Goal: Task Accomplishment & Management: Complete application form

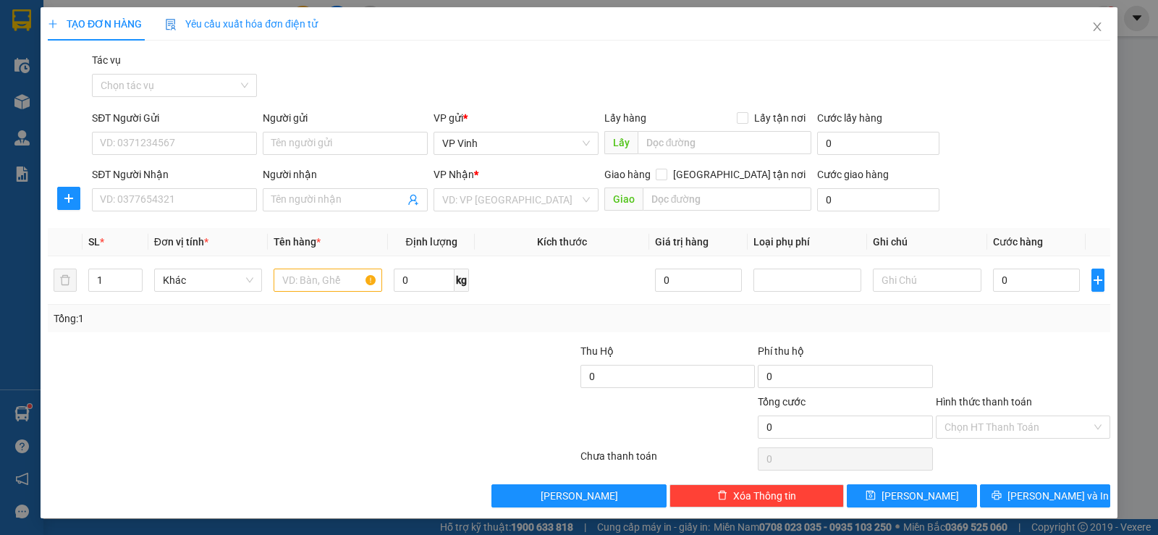
click at [199, 143] on input "SĐT Người Gửi" at bounding box center [174, 143] width 165 height 23
click at [181, 170] on div "0945374444" at bounding box center [173, 172] width 146 height 16
type input "0945374444"
click at [188, 200] on input "SĐT Người Nhận" at bounding box center [174, 199] width 165 height 23
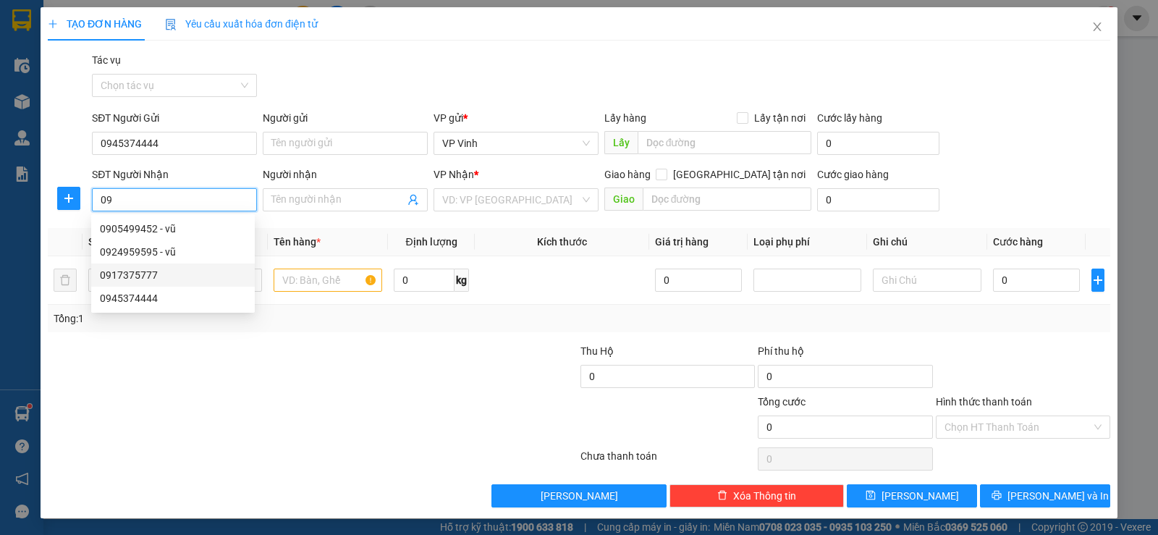
click at [150, 275] on div "0917375777" at bounding box center [173, 275] width 146 height 16
type input "0917375777"
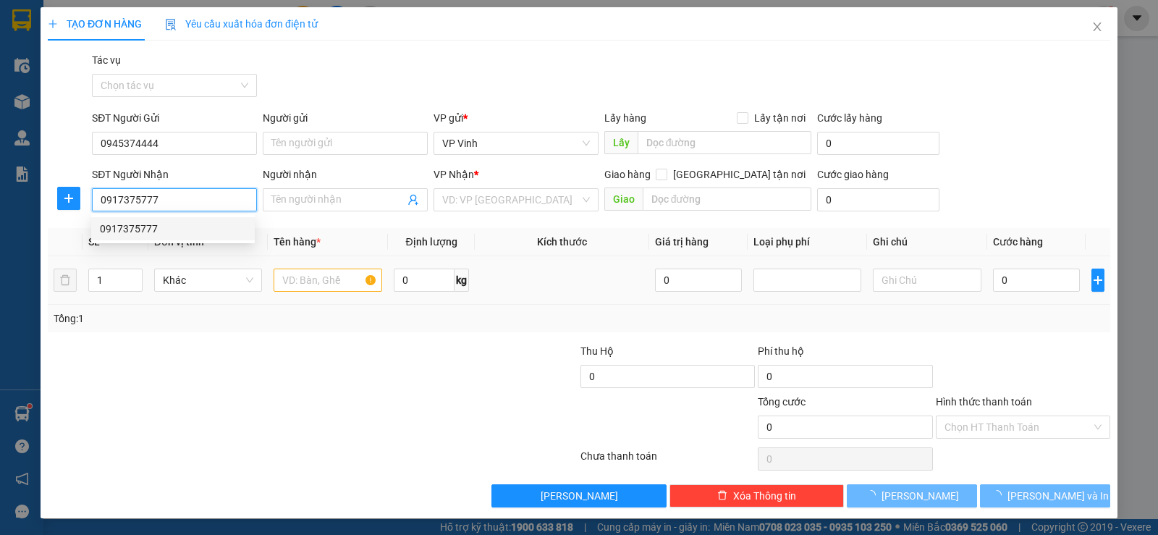
type input "q ngãi"
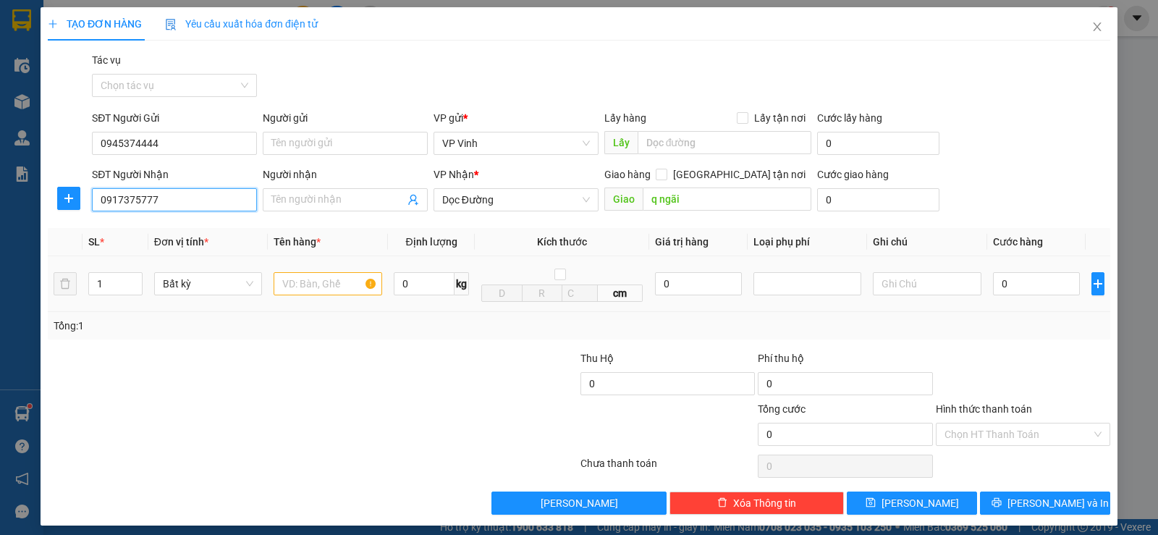
type input "0917375777"
click at [309, 285] on input "text" at bounding box center [327, 283] width 109 height 23
type input "C"
type input "c"
type input "hộp hồng"
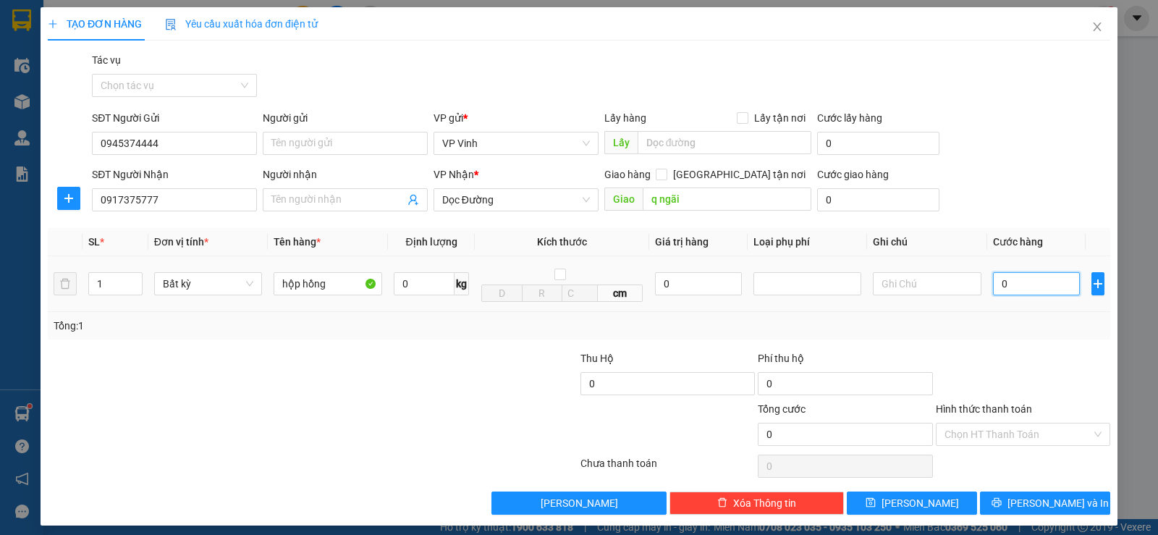
click at [993, 279] on input "0" at bounding box center [1036, 283] width 87 height 23
type input "5"
type input "50"
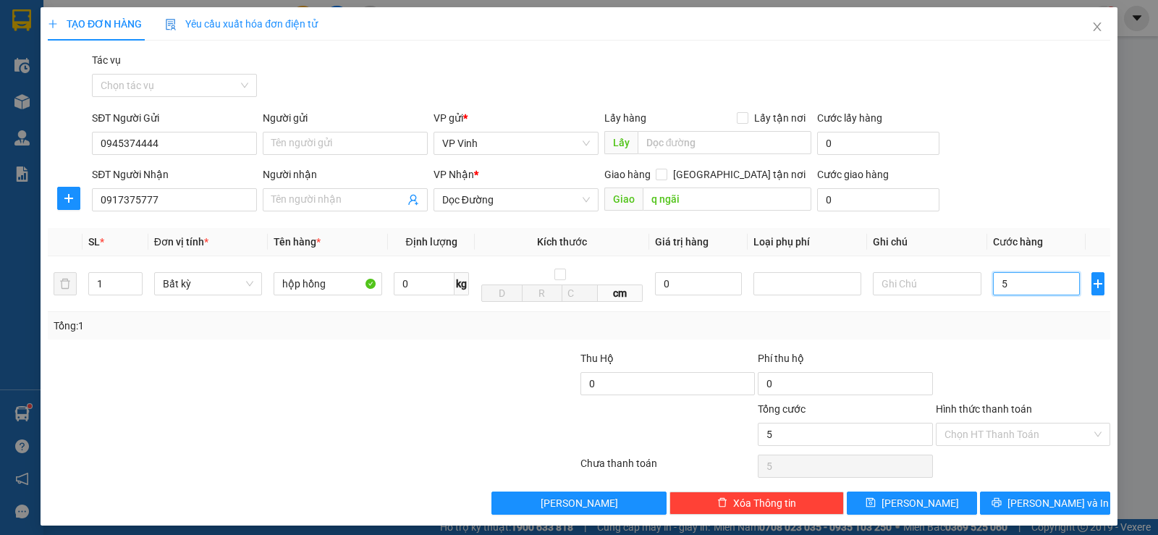
type input "50"
type input "500"
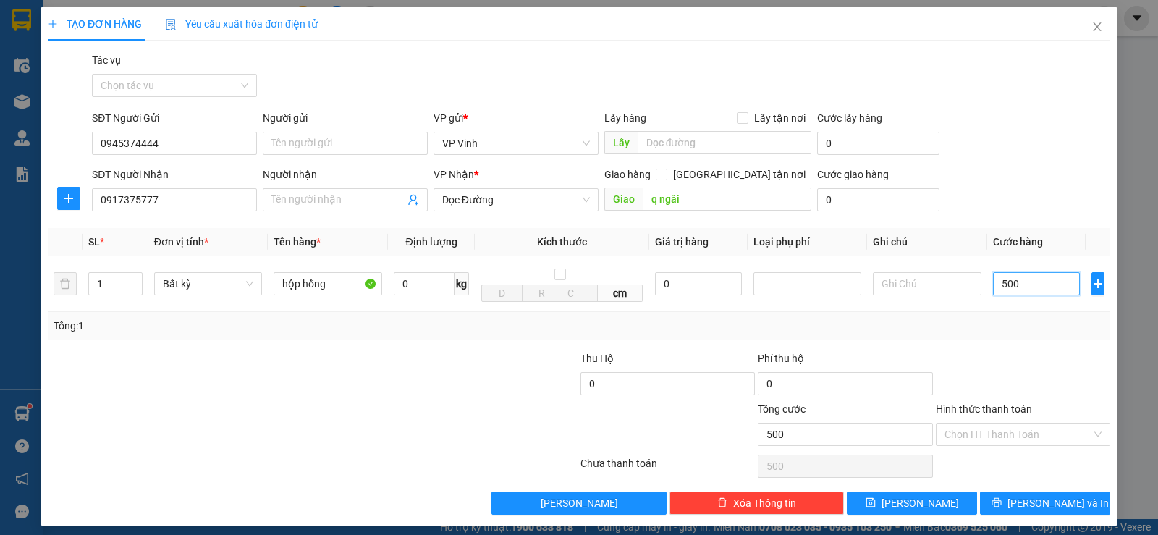
type input "5.000"
type input "50.000"
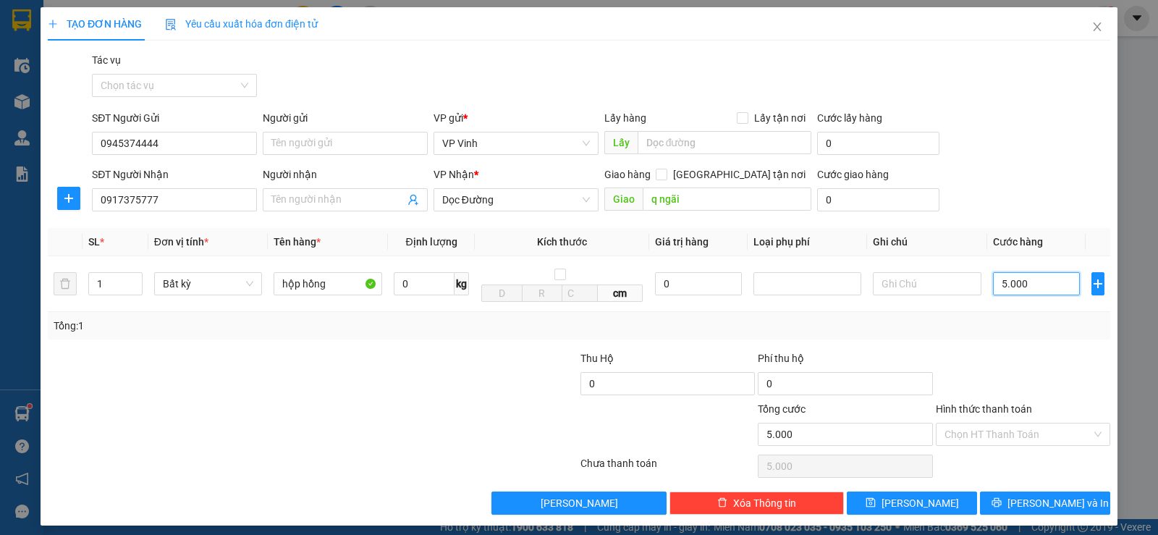
type input "50.000"
click at [1024, 508] on span "[PERSON_NAME] và In" at bounding box center [1057, 503] width 101 height 16
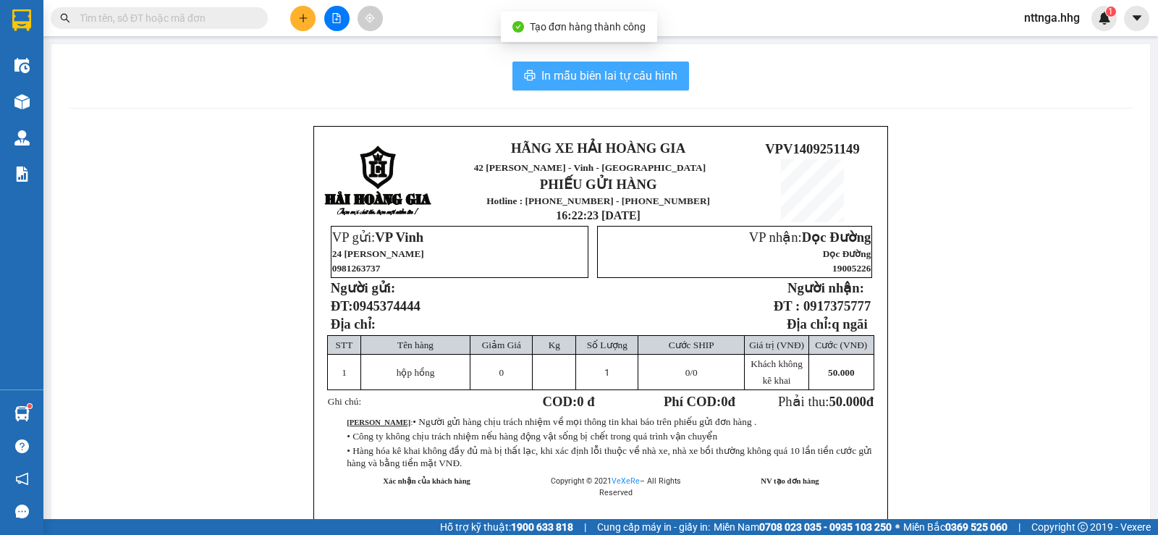
click at [609, 86] on button "In mẫu biên lai tự cấu hình" at bounding box center [600, 75] width 177 height 29
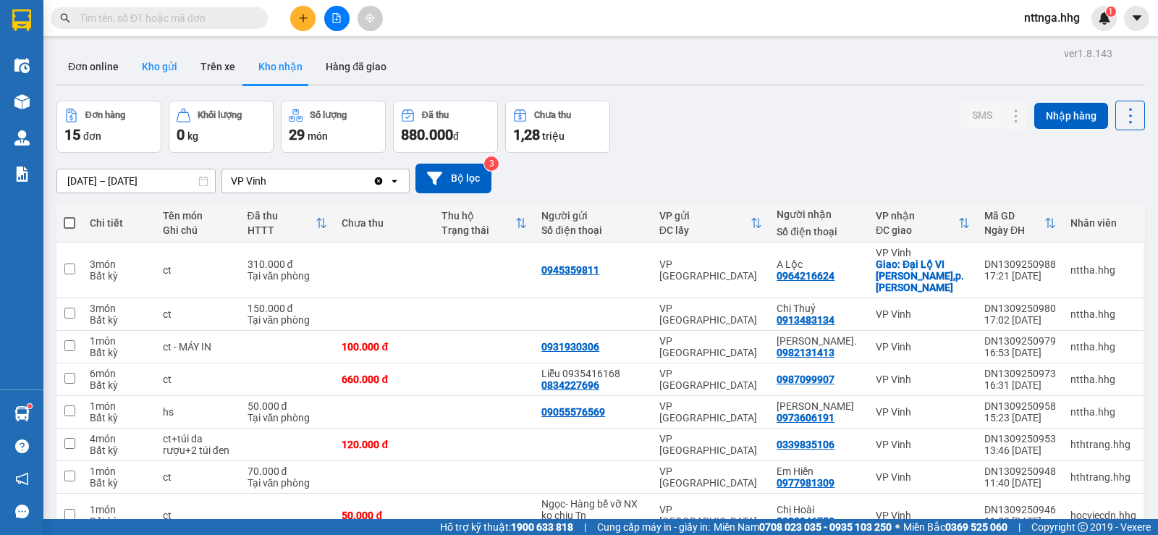
click at [161, 53] on button "Kho gửi" at bounding box center [159, 66] width 59 height 35
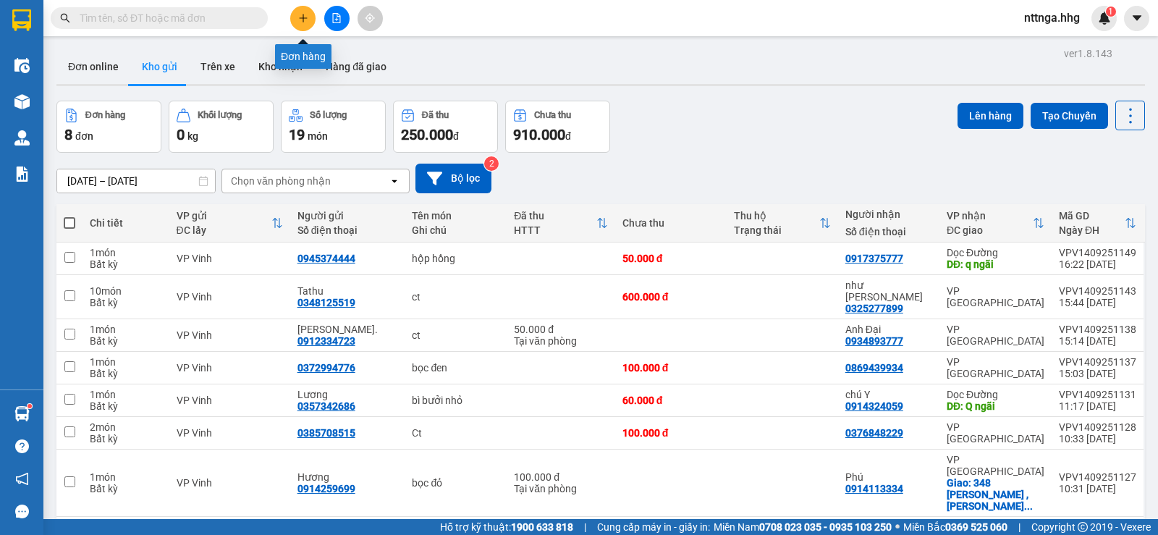
click at [304, 17] on icon "plus" at bounding box center [303, 18] width 10 height 10
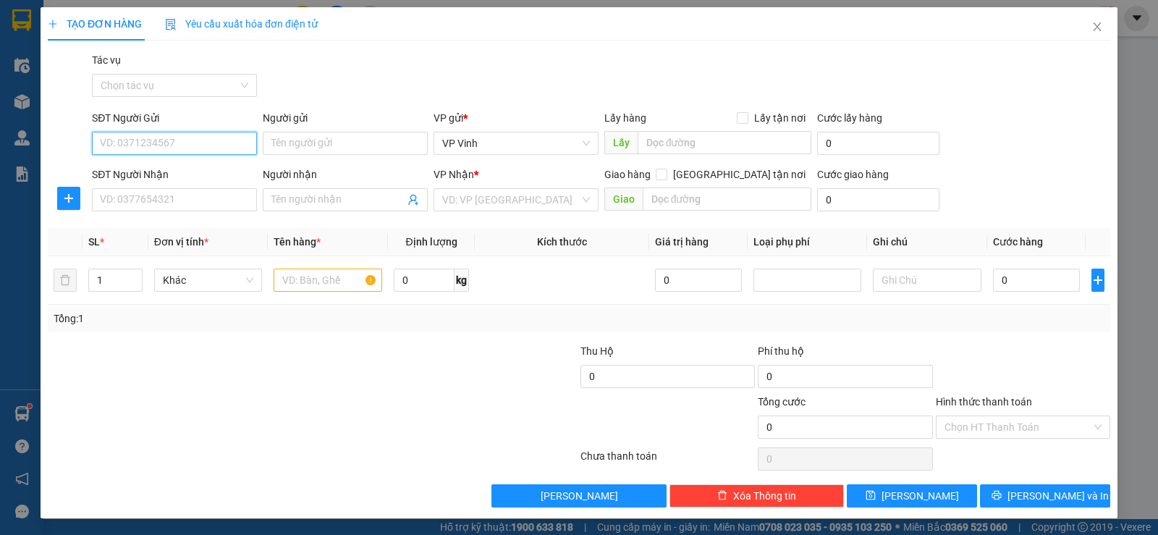
click at [232, 136] on input "SĐT Người Gửi" at bounding box center [174, 143] width 165 height 23
type input "0375875777"
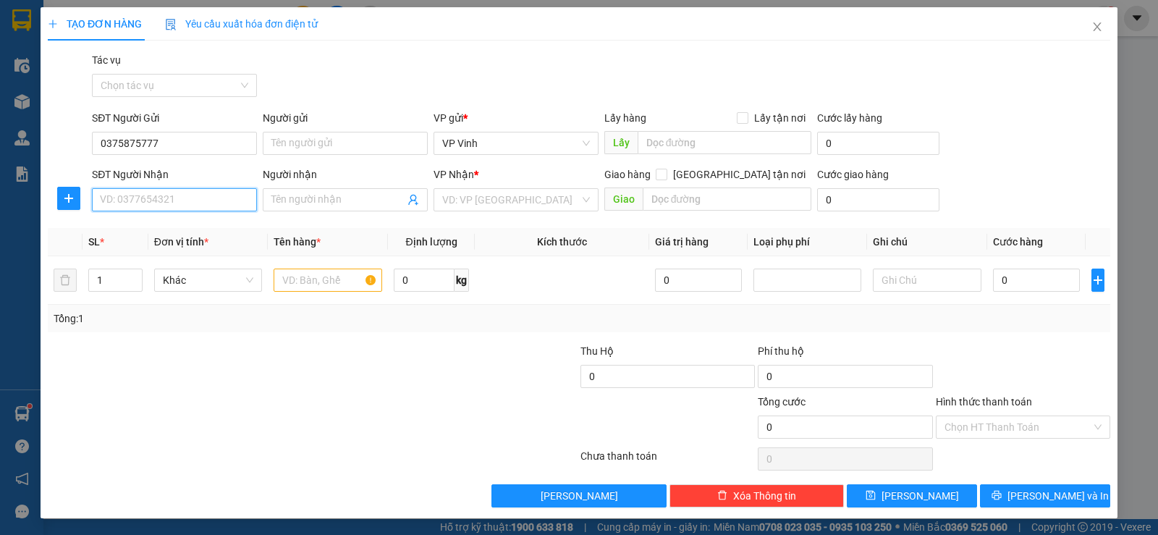
click at [174, 204] on input "SĐT Người Nhận" at bounding box center [174, 199] width 165 height 23
type input "0905822119"
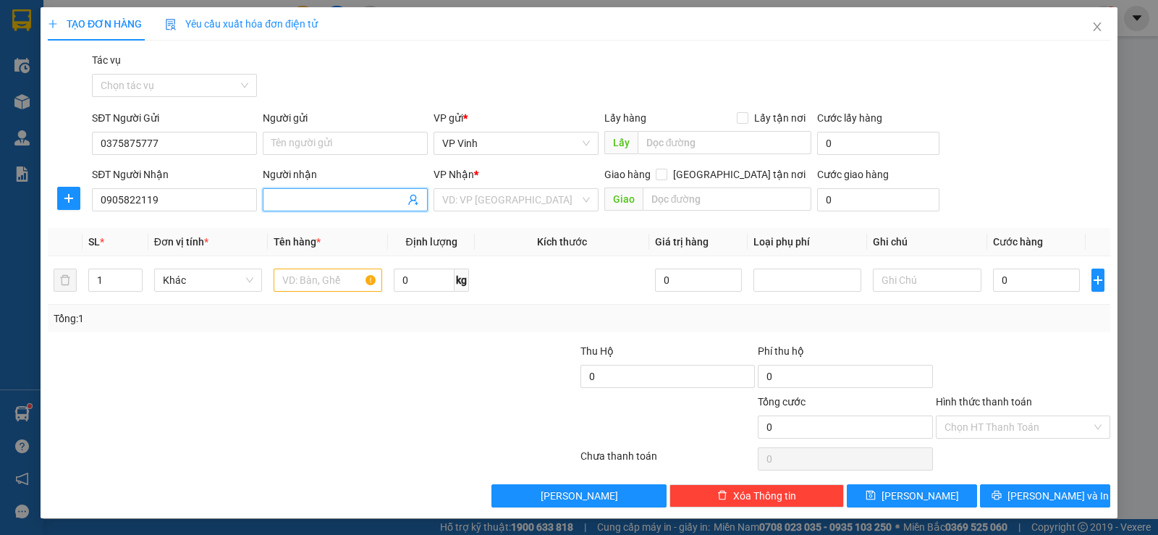
click at [307, 205] on input "Người nhận" at bounding box center [337, 200] width 133 height 16
click at [547, 198] on input "search" at bounding box center [510, 200] width 137 height 22
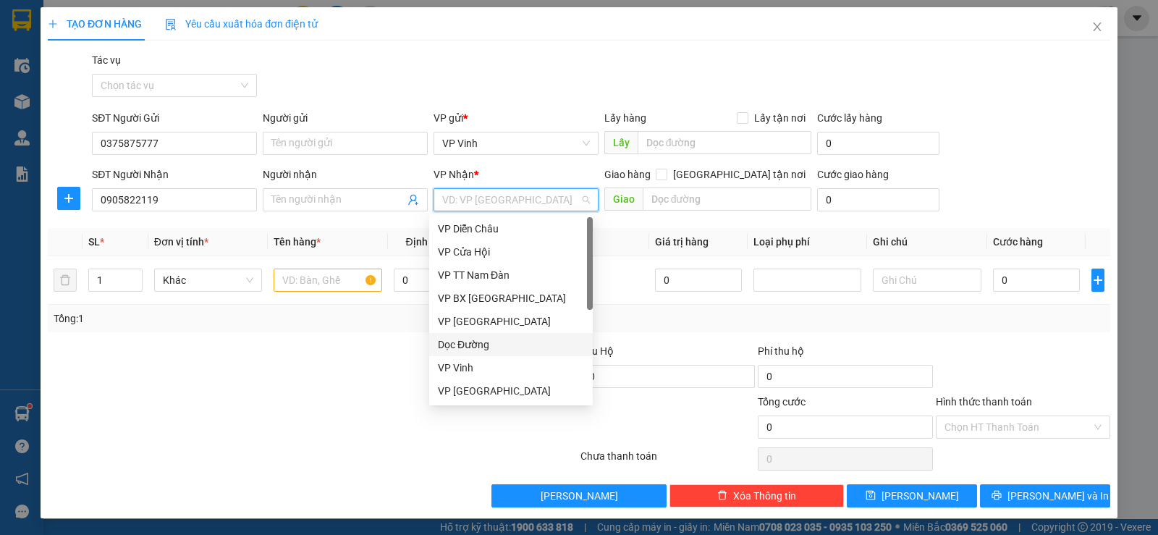
click at [527, 351] on div "Dọc Đường" at bounding box center [511, 344] width 146 height 16
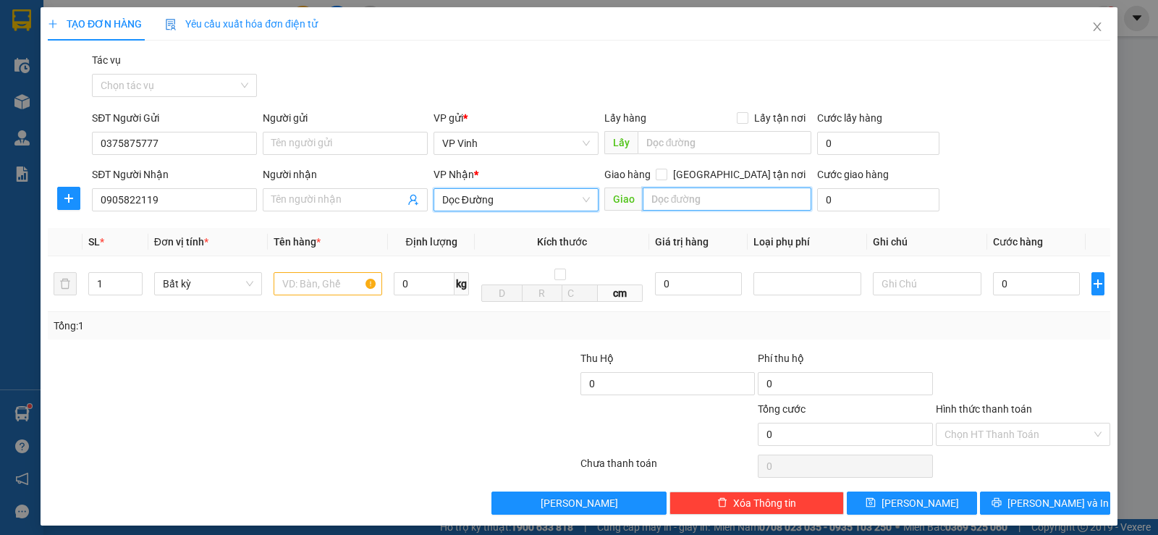
click at [699, 201] on input "text" at bounding box center [726, 198] width 169 height 23
type input "QUẢNG NGÃI"
drag, startPoint x: 714, startPoint y: 199, endPoint x: 616, endPoint y: 199, distance: 97.7
click at [616, 199] on span "Giao QUẢNG NGÃI" at bounding box center [708, 198] width 208 height 23
type input "quảng ngãi"
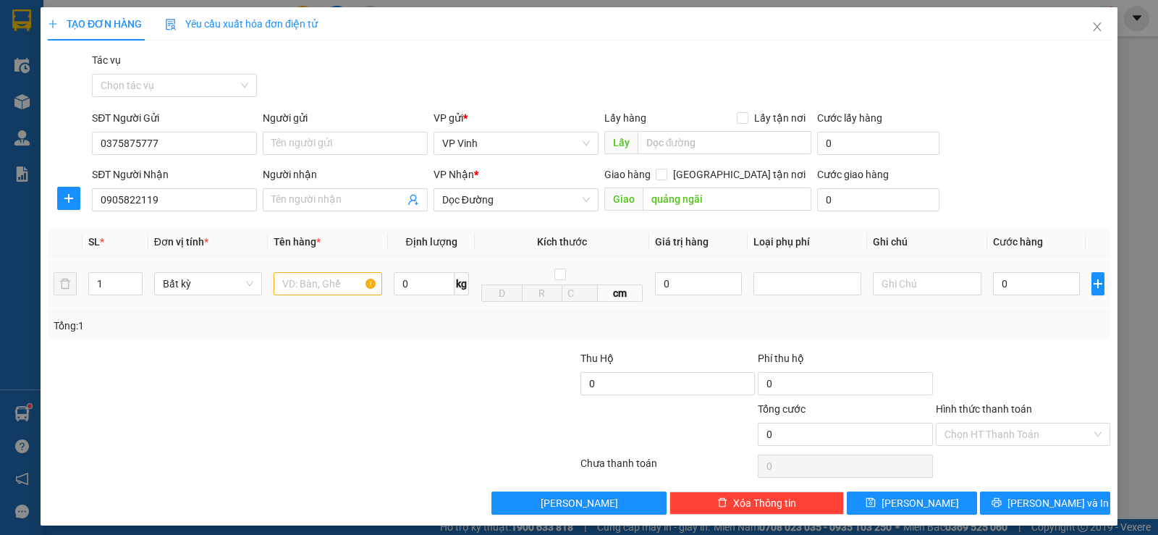
drag, startPoint x: 336, startPoint y: 300, endPoint x: 334, endPoint y: 292, distance: 7.8
click at [337, 298] on td at bounding box center [328, 284] width 120 height 56
click at [334, 292] on input "text" at bounding box center [327, 283] width 109 height 23
type input "xốp"
click at [458, 360] on div at bounding box center [490, 375] width 177 height 51
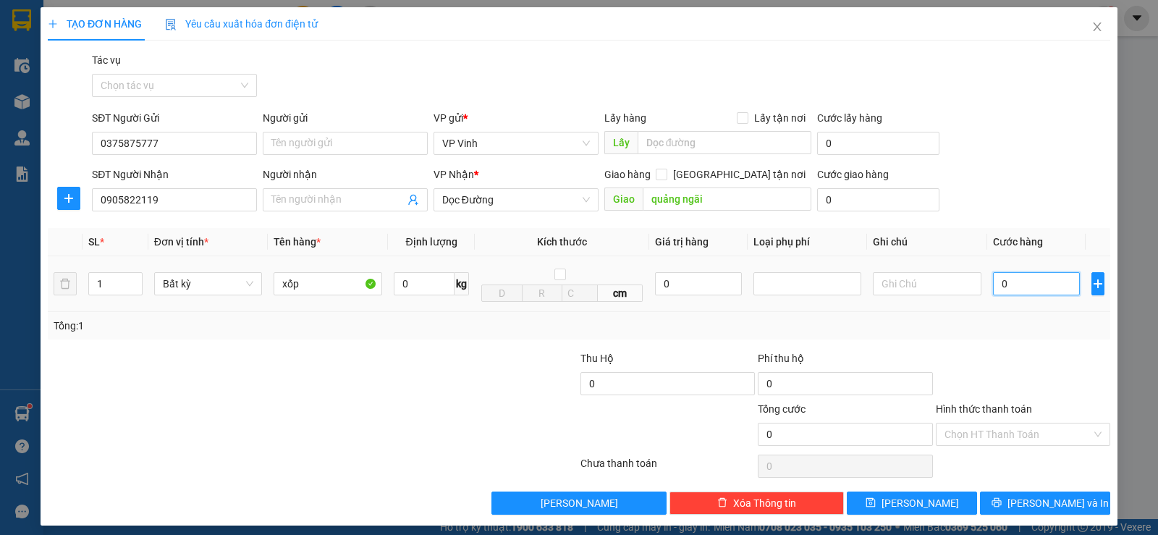
click at [996, 289] on input "0" at bounding box center [1036, 283] width 87 height 23
type input "6"
type input "60"
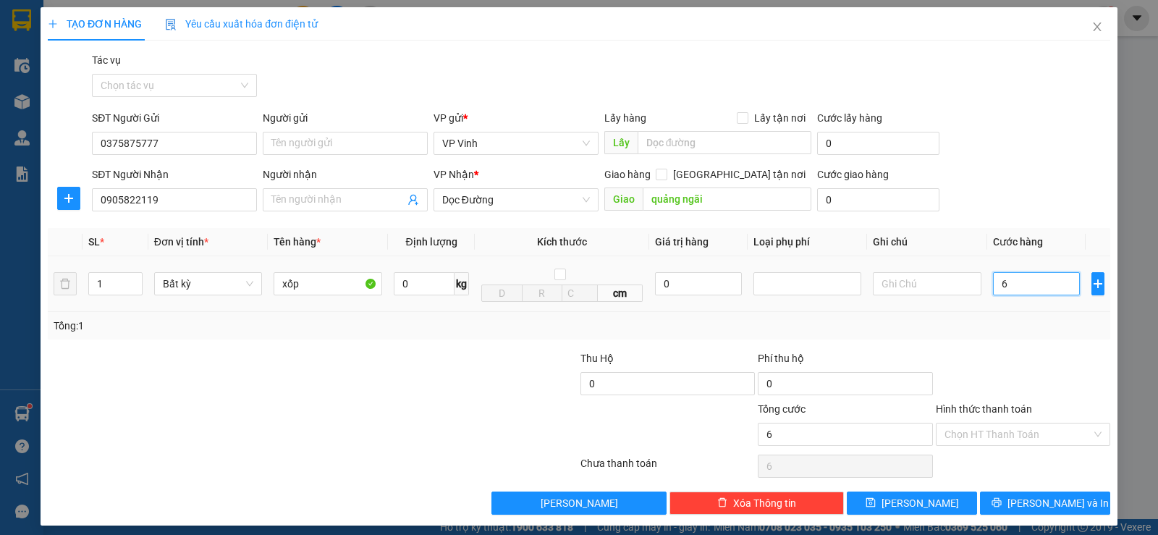
type input "60"
type input "600"
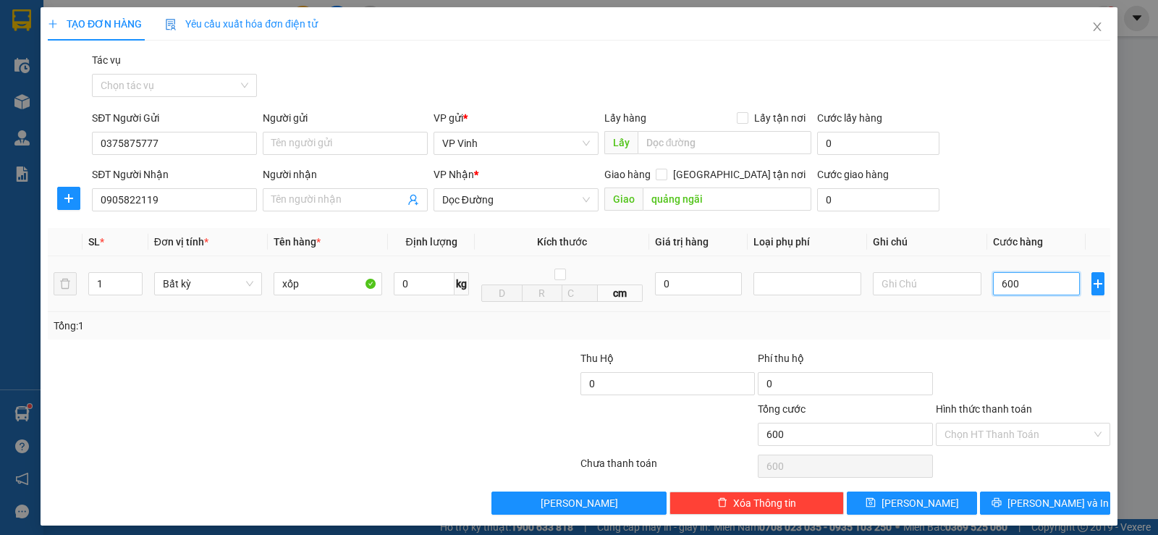
type input "6.000"
type input "60.000"
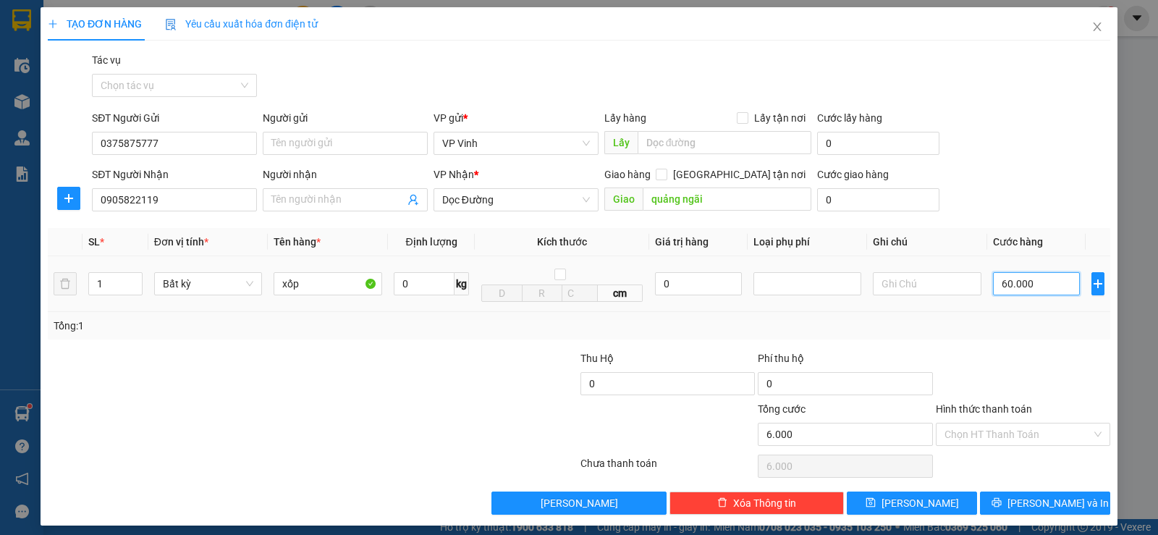
type input "60.000"
type input "0"
type input "07"
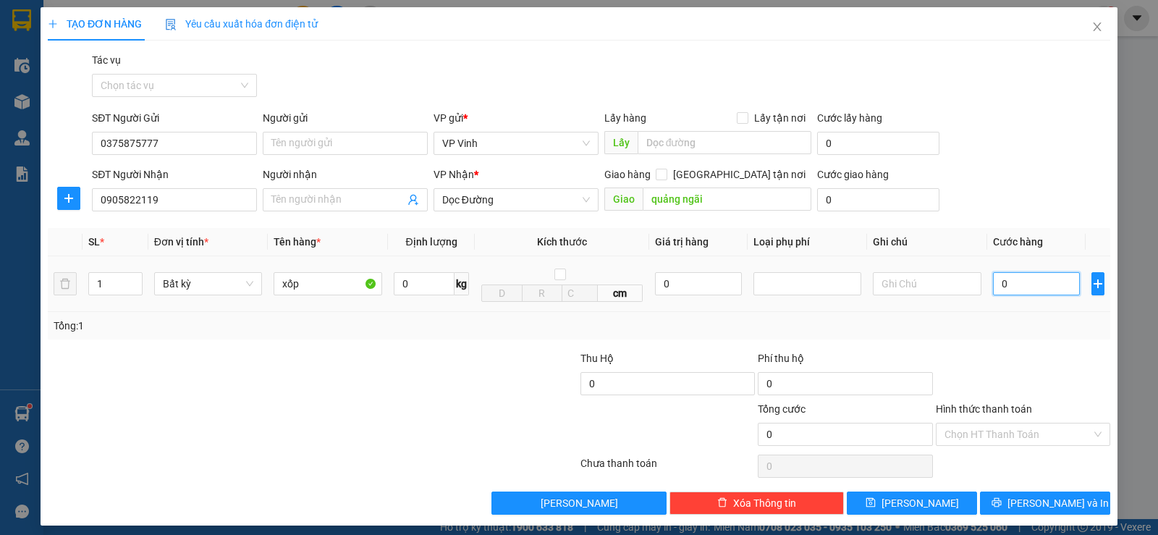
type input "7"
type input "070"
type input "70"
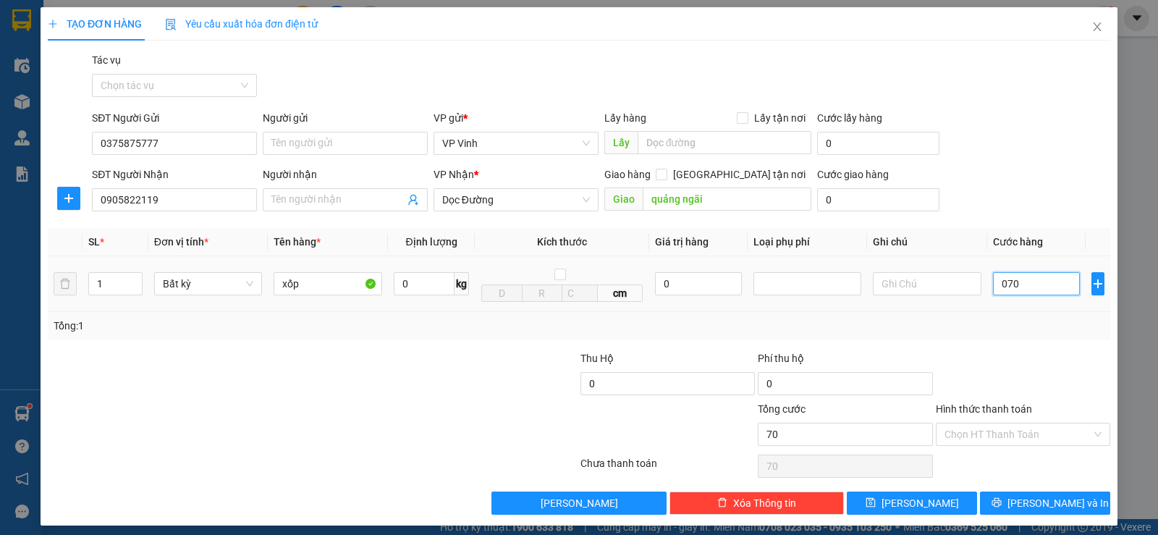
type input "0.700"
type input "700"
type input "070"
type input "70"
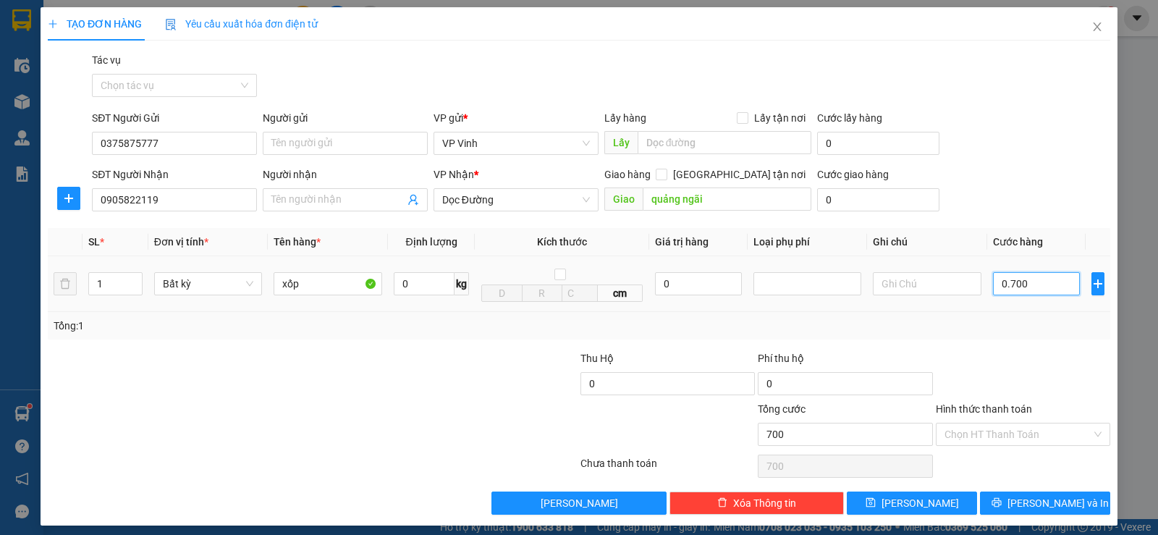
type input "70"
type input "07"
type input "7"
type input "0"
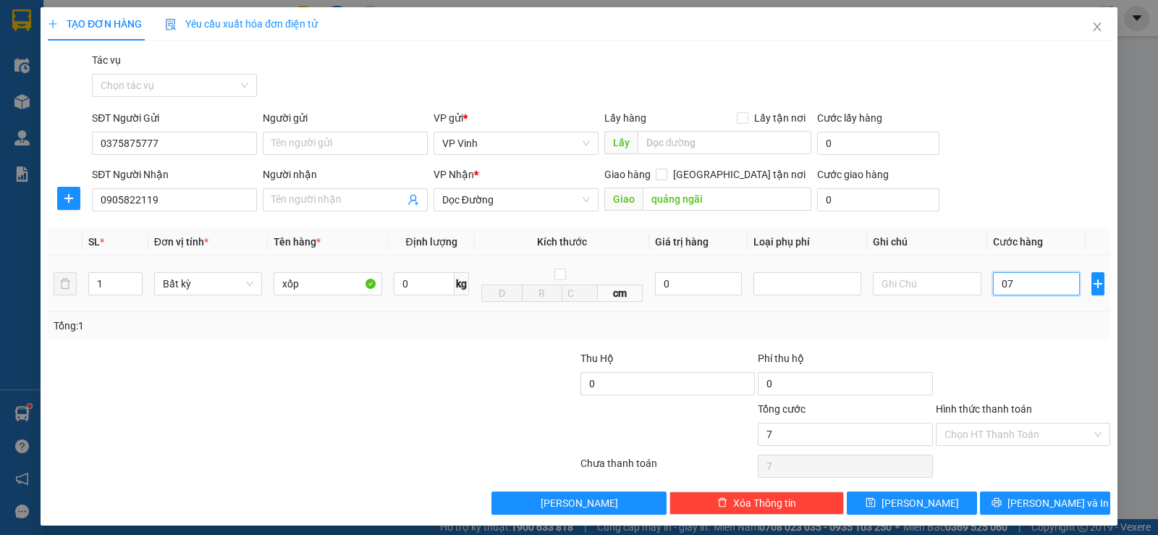
type input "0"
click at [993, 287] on input "0" at bounding box center [1036, 283] width 87 height 23
type input "70"
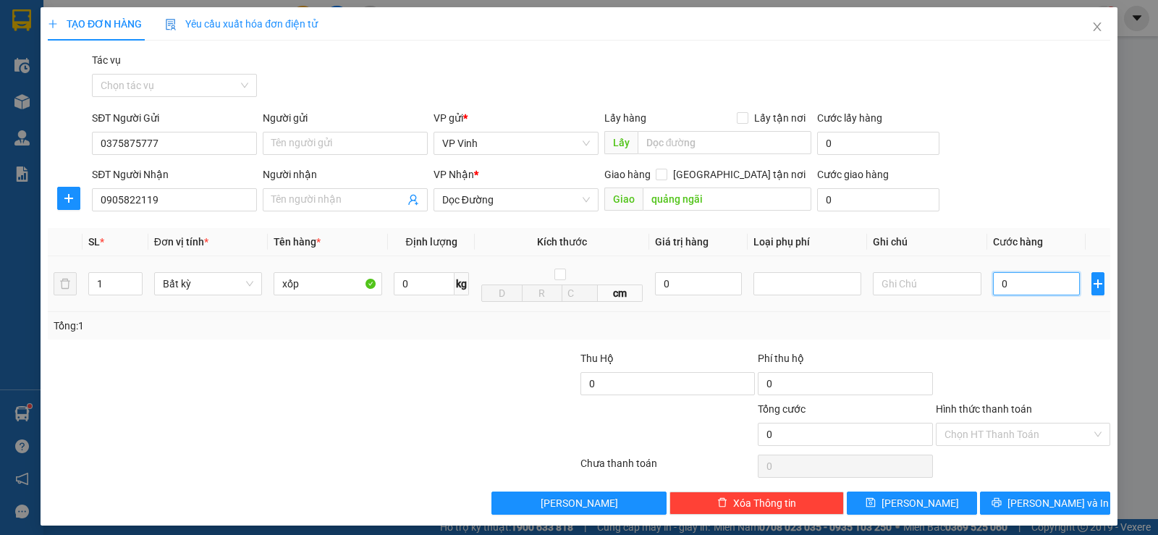
type input "70"
type input "700"
type input "7.000"
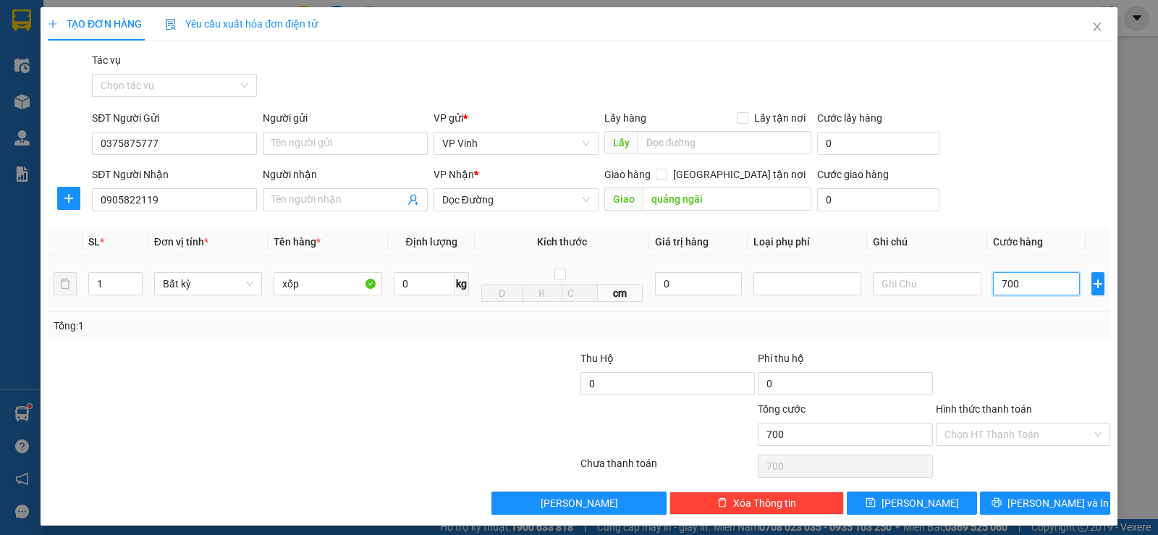
type input "7.000"
type input "70.000"
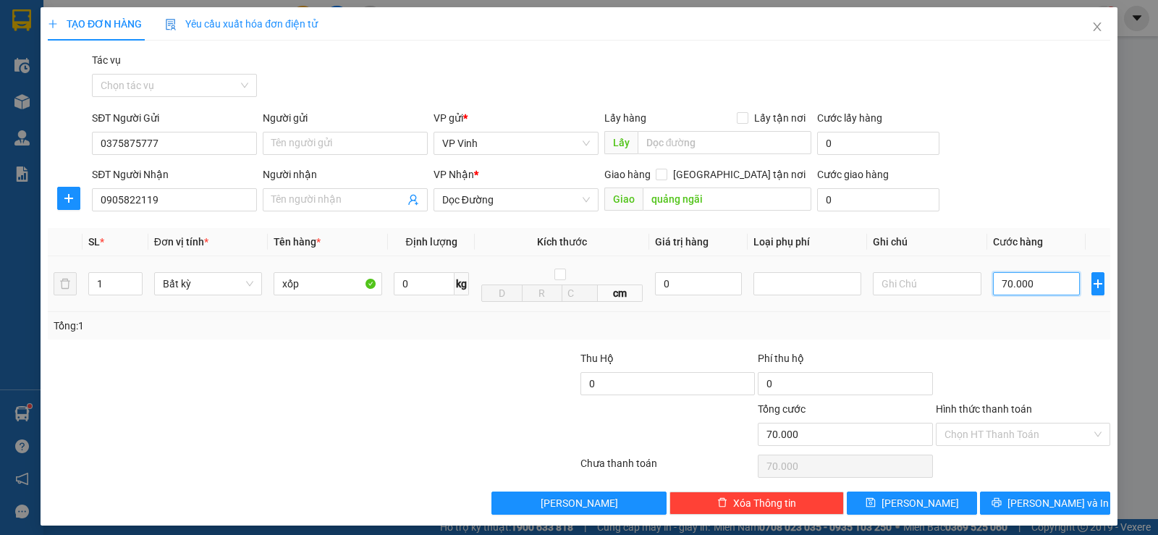
type input "700.000"
type input "70.000"
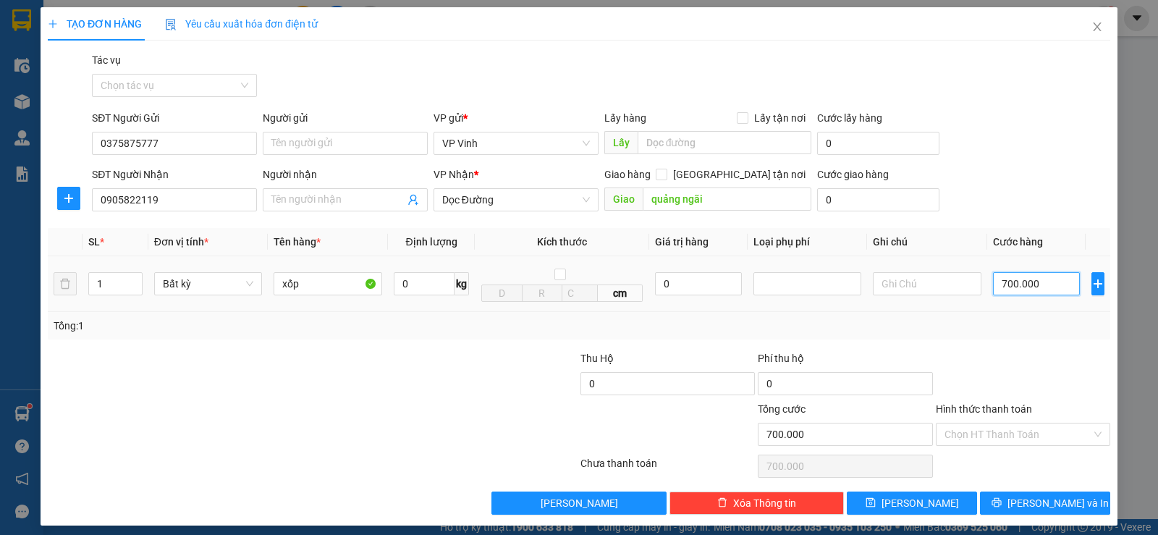
type input "70.000"
click at [1056, 496] on span "[PERSON_NAME] và In" at bounding box center [1057, 503] width 101 height 16
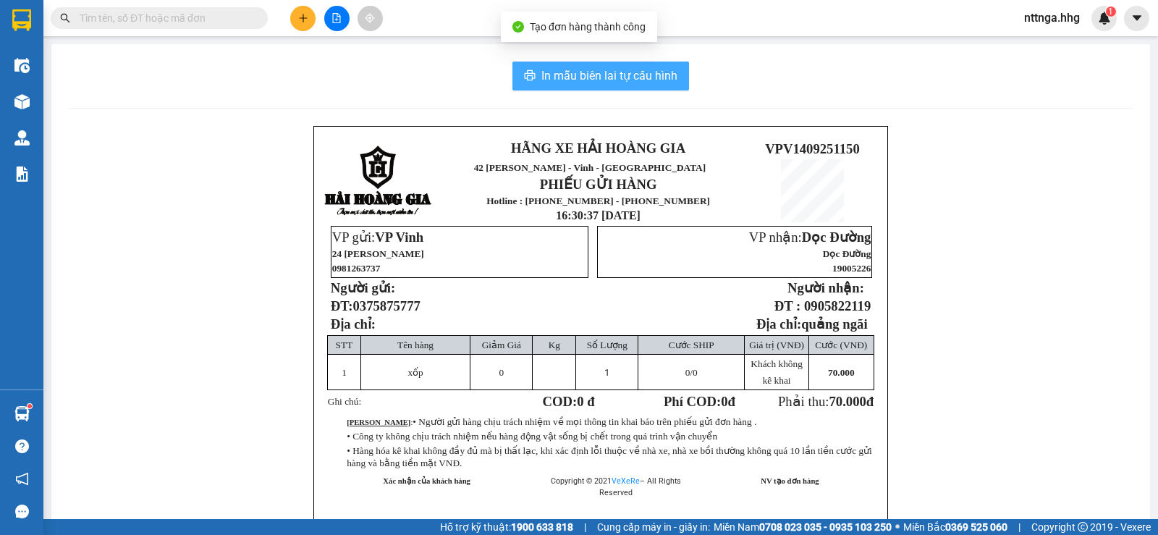
click at [632, 77] on span "In mẫu biên lai tự cấu hình" at bounding box center [609, 76] width 136 height 18
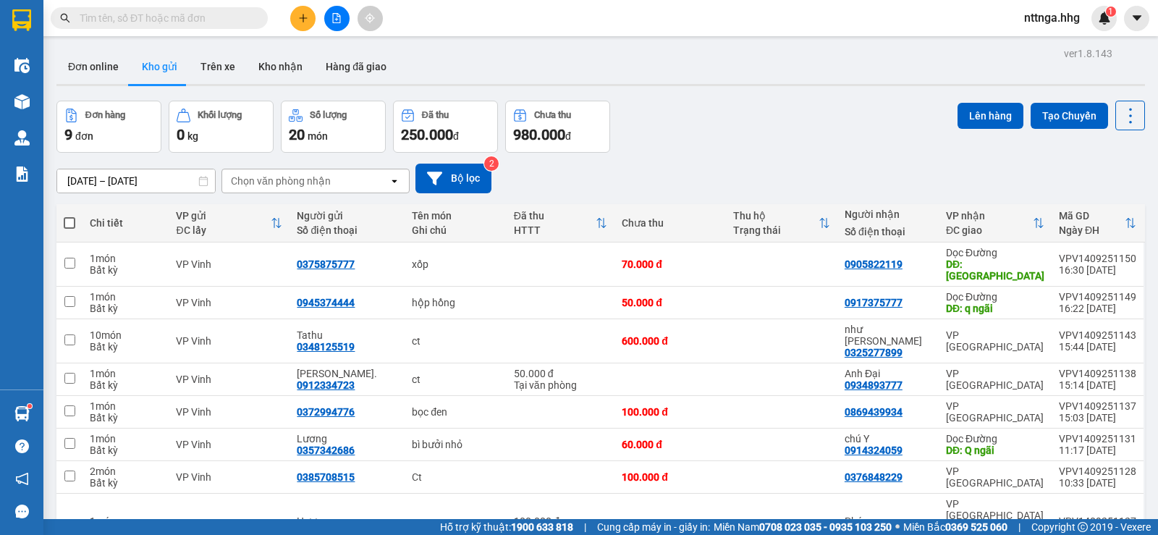
click at [292, 14] on button at bounding box center [302, 18] width 25 height 25
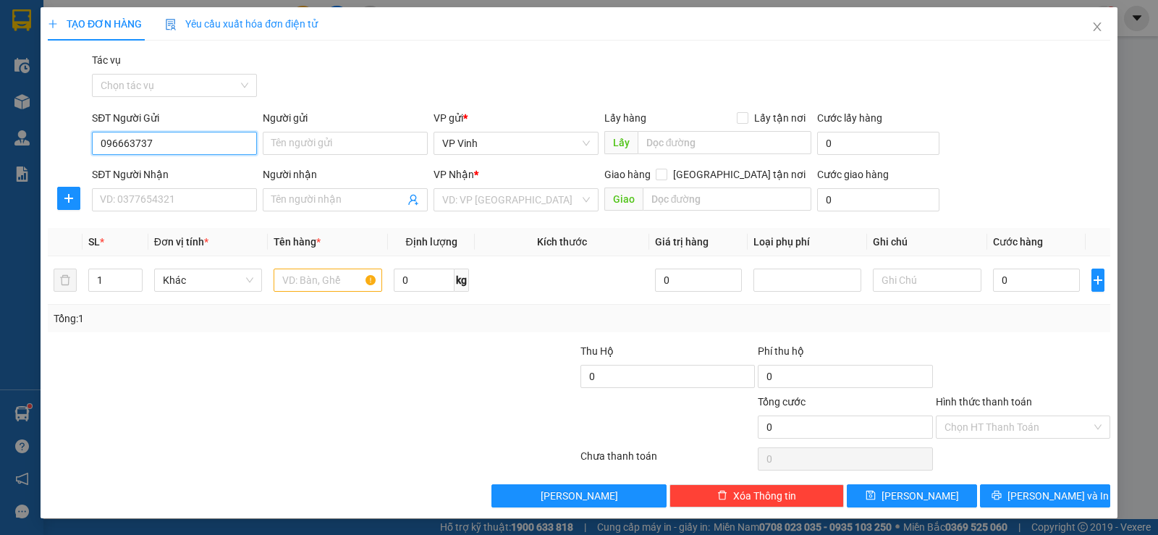
click at [129, 137] on input "096663737" at bounding box center [174, 143] width 165 height 23
type input "0966673737"
click at [176, 205] on input "SĐT Người Nhận" at bounding box center [174, 199] width 165 height 23
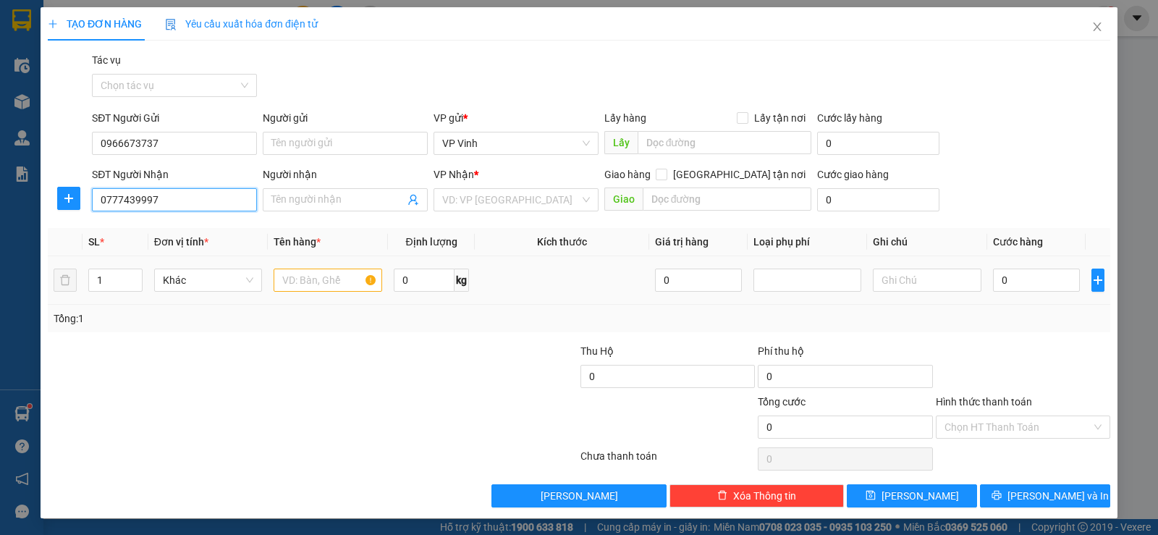
type input "0777439997"
click at [328, 273] on input "text" at bounding box center [327, 279] width 109 height 23
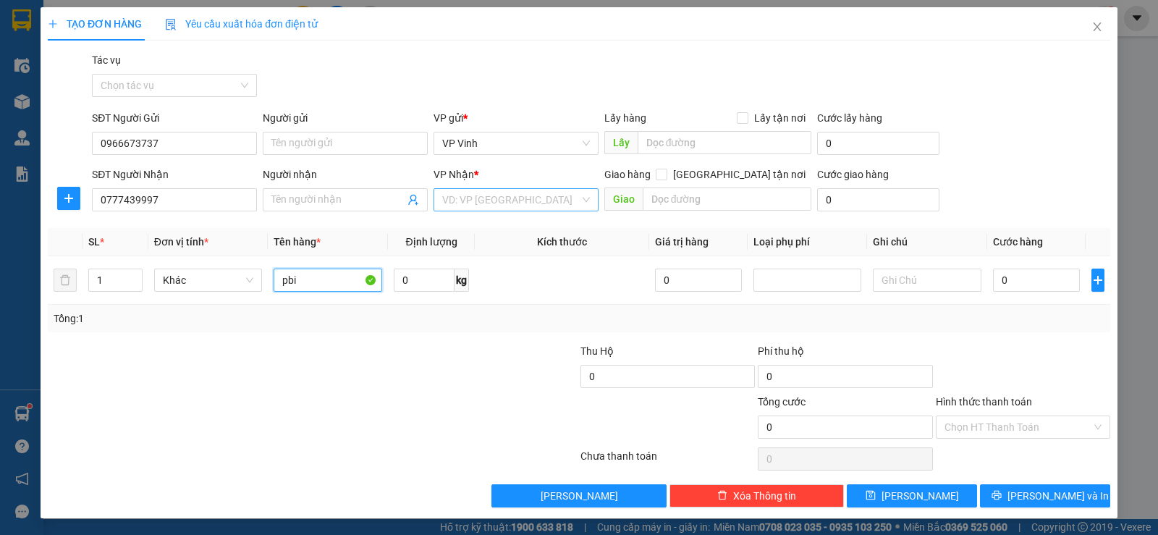
type input "pbi"
click at [502, 189] on input "search" at bounding box center [510, 200] width 137 height 22
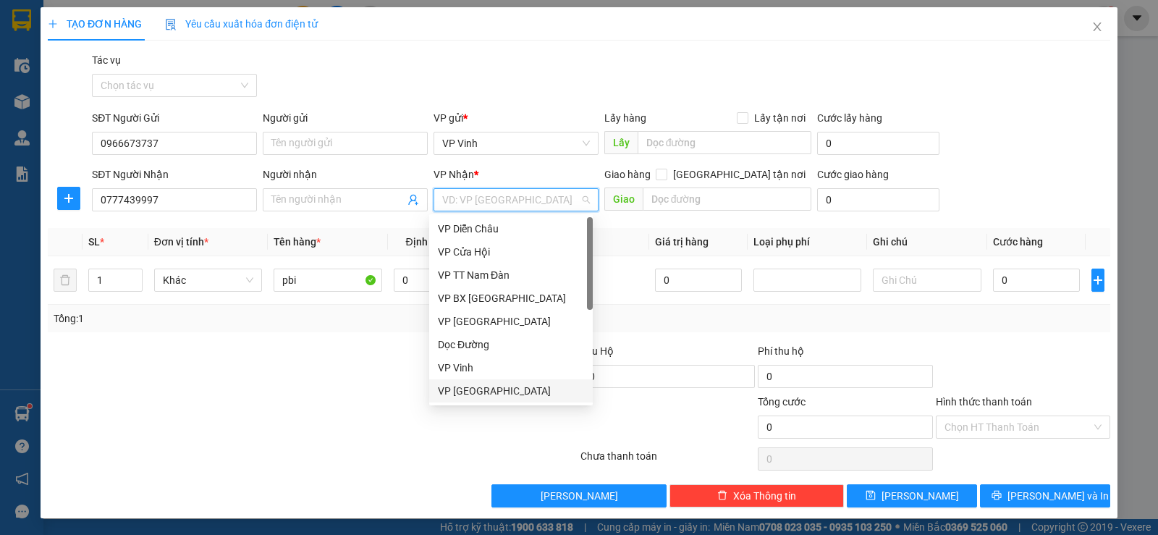
click at [532, 385] on div "VP [GEOGRAPHIC_DATA]" at bounding box center [511, 391] width 146 height 16
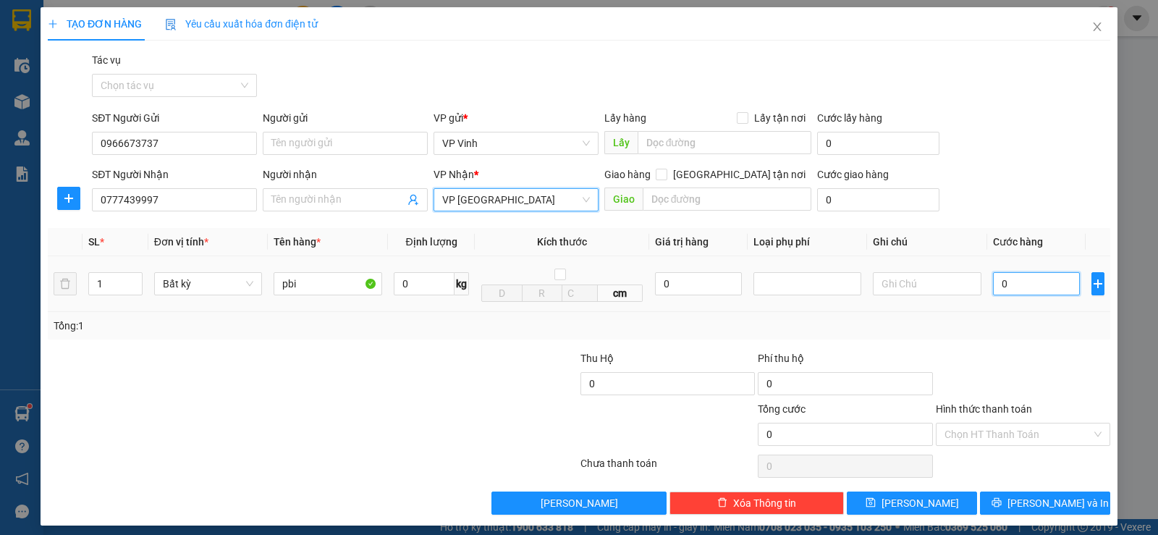
click at [996, 287] on input "0" at bounding box center [1036, 283] width 87 height 23
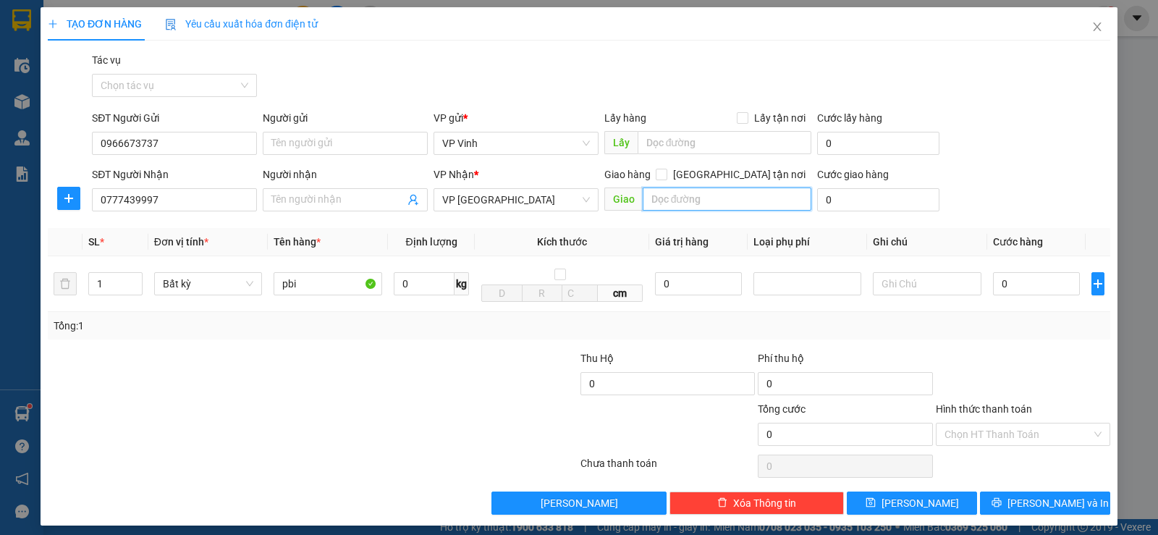
click at [676, 197] on input "text" at bounding box center [726, 198] width 169 height 23
type input "SHIP"
click at [666, 173] on input "[GEOGRAPHIC_DATA] tận nơi" at bounding box center [660, 174] width 10 height 10
checkbox input "true"
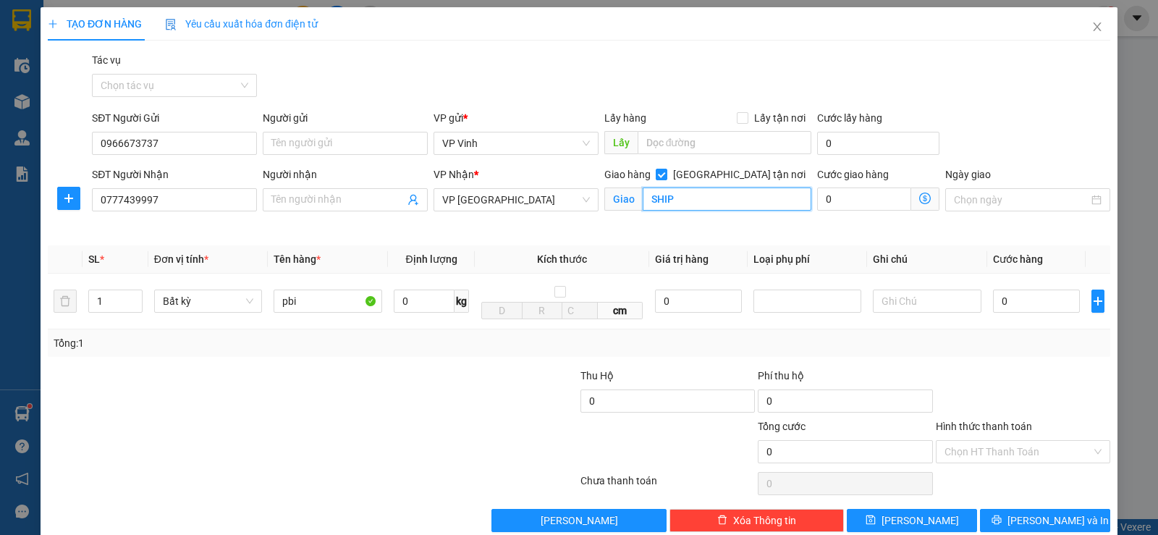
click at [692, 207] on input "SHIP" at bounding box center [726, 198] width 169 height 23
click at [691, 205] on input "SHIP" at bounding box center [726, 198] width 169 height 23
type input "SHIP TẬN NƠI"
click at [993, 311] on input "0" at bounding box center [1036, 300] width 87 height 23
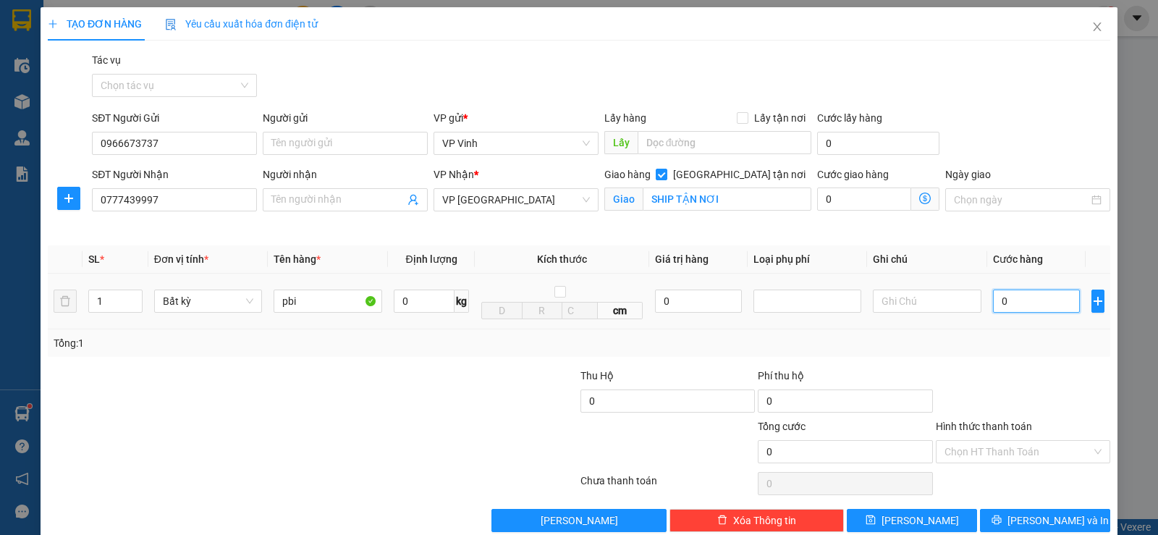
type input "4"
type input "40"
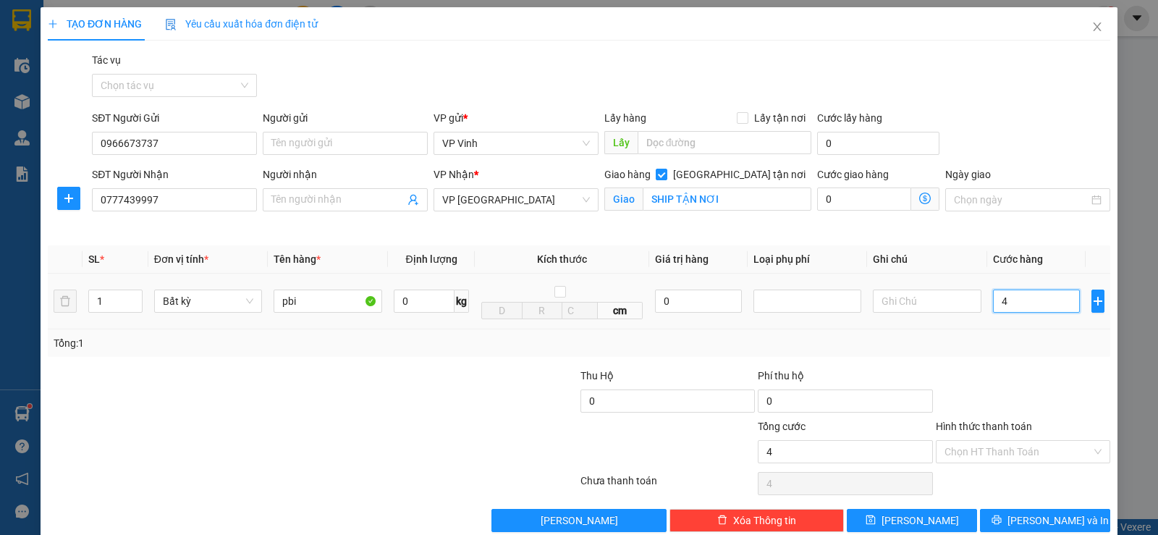
type input "40"
type input "400"
type input "4.000"
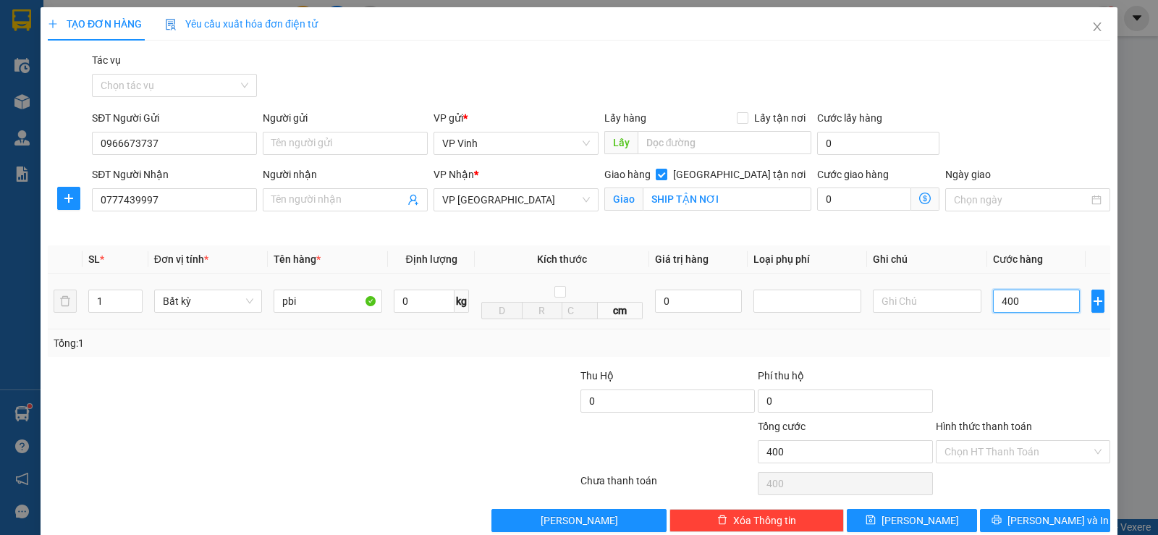
type input "4.000"
type input "40.000"
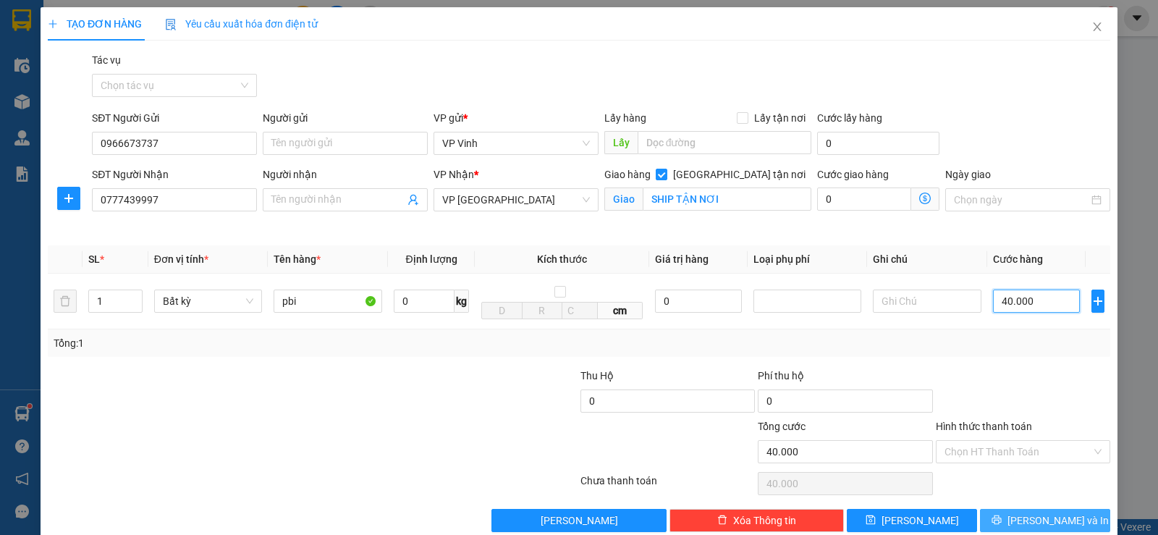
type input "40.000"
click at [1024, 522] on span "[PERSON_NAME] và In" at bounding box center [1057, 520] width 101 height 16
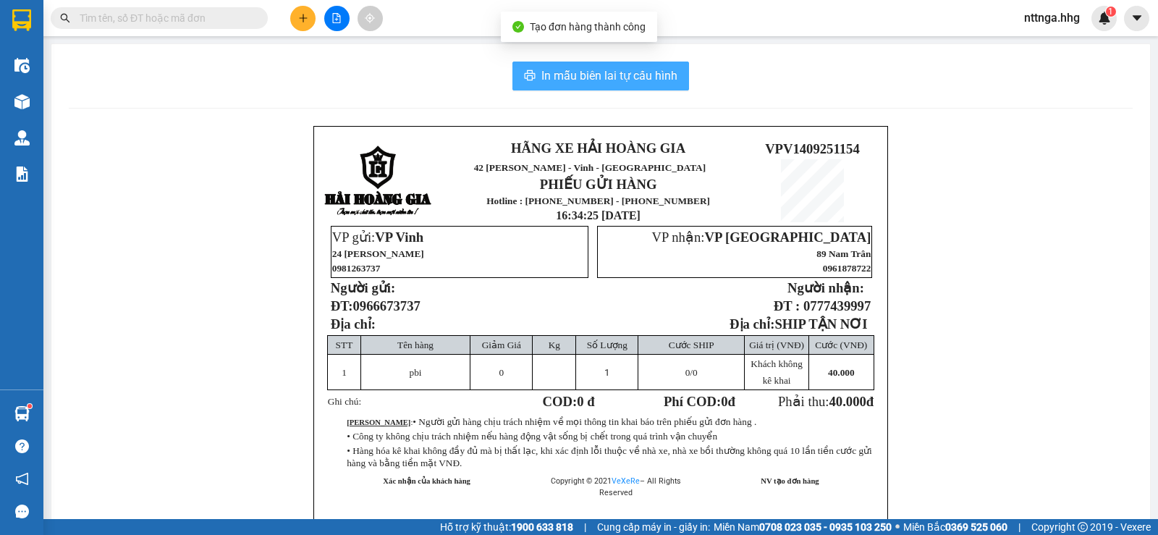
click at [602, 67] on span "In mẫu biên lai tự cấu hình" at bounding box center [609, 76] width 136 height 18
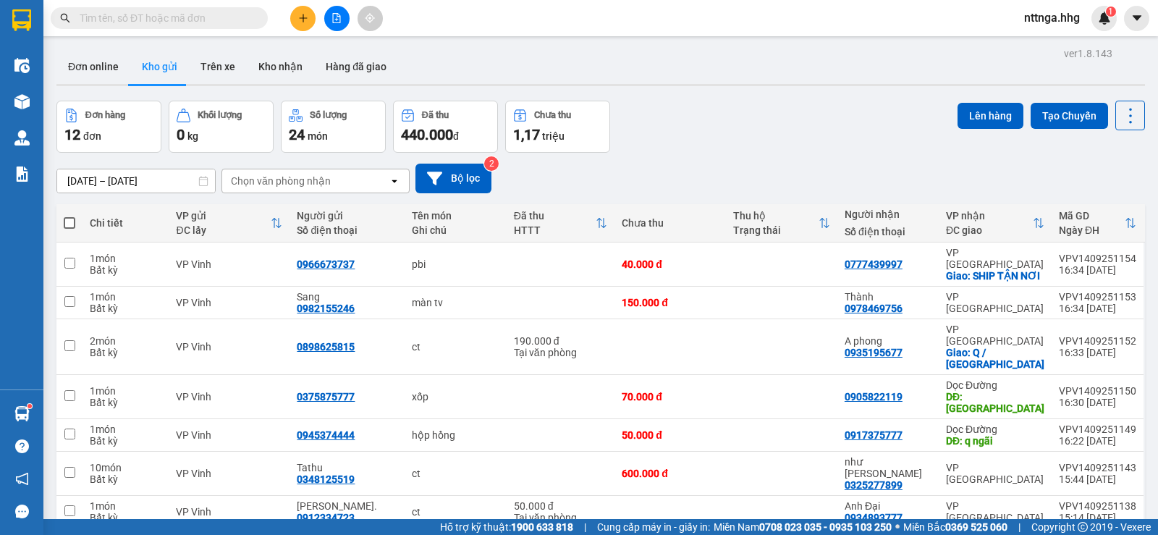
click at [176, 12] on input "text" at bounding box center [165, 18] width 171 height 16
